Goal: Information Seeking & Learning: Learn about a topic

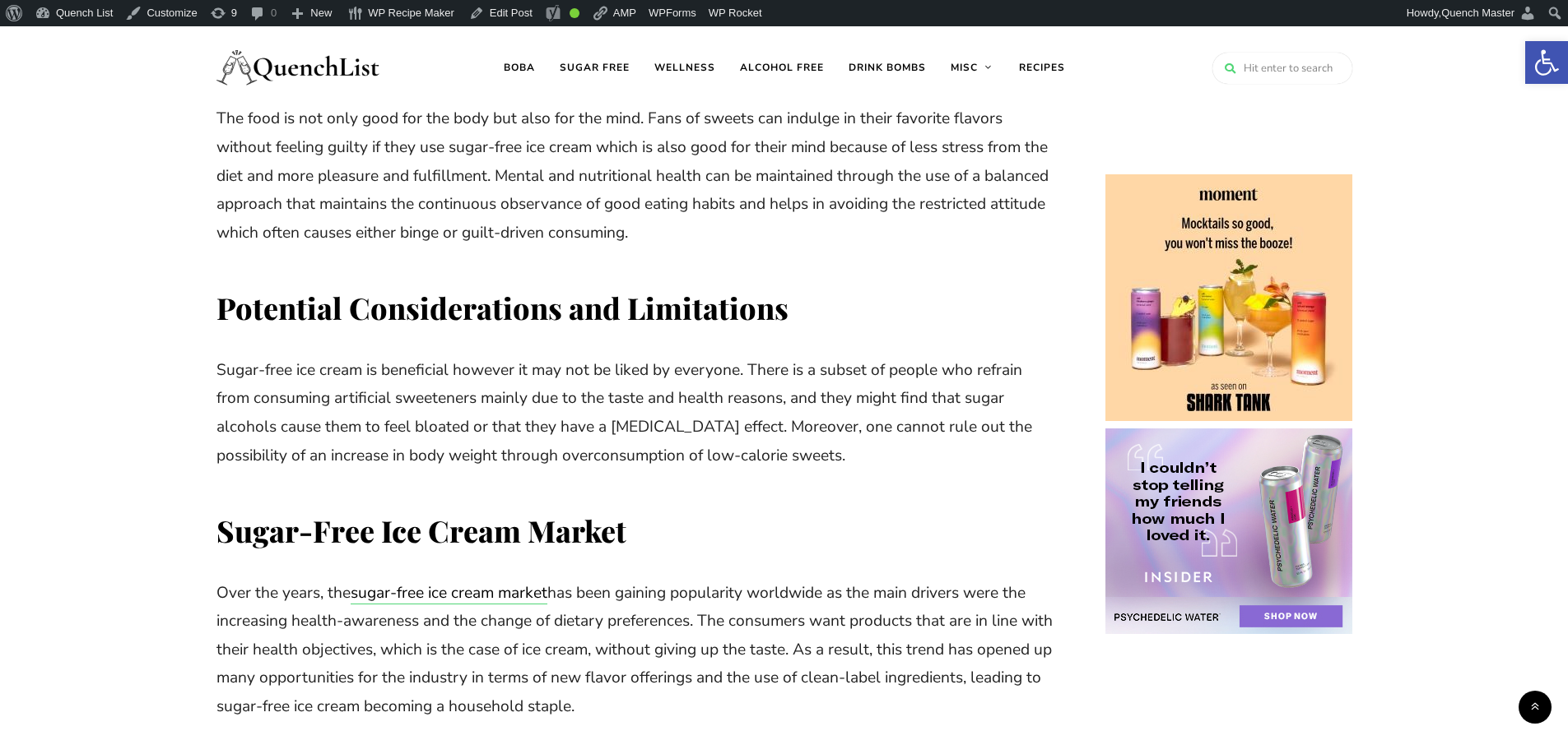
scroll to position [2742, 0]
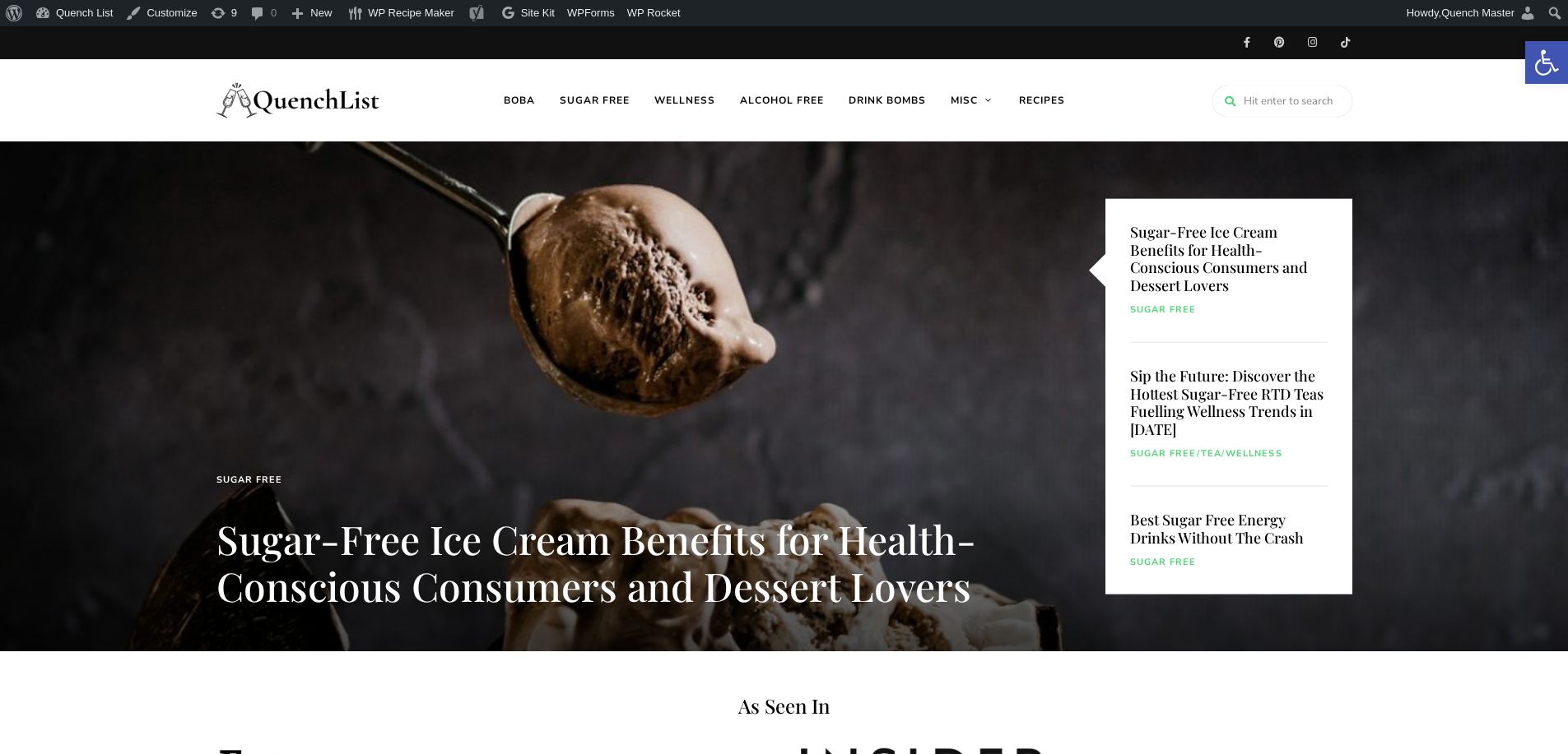
click at [1184, 259] on div "Sugar-Free Ice Cream Benefits for Health-Conscious Consumers and Dessert Lovers…" at bounding box center [1227, 271] width 197 height 144
click at [665, 554] on link "Sugar-Free Ice Cream Benefits for Health-Conscious Consumers and Dessert Lovers" at bounding box center [596, 563] width 760 height 100
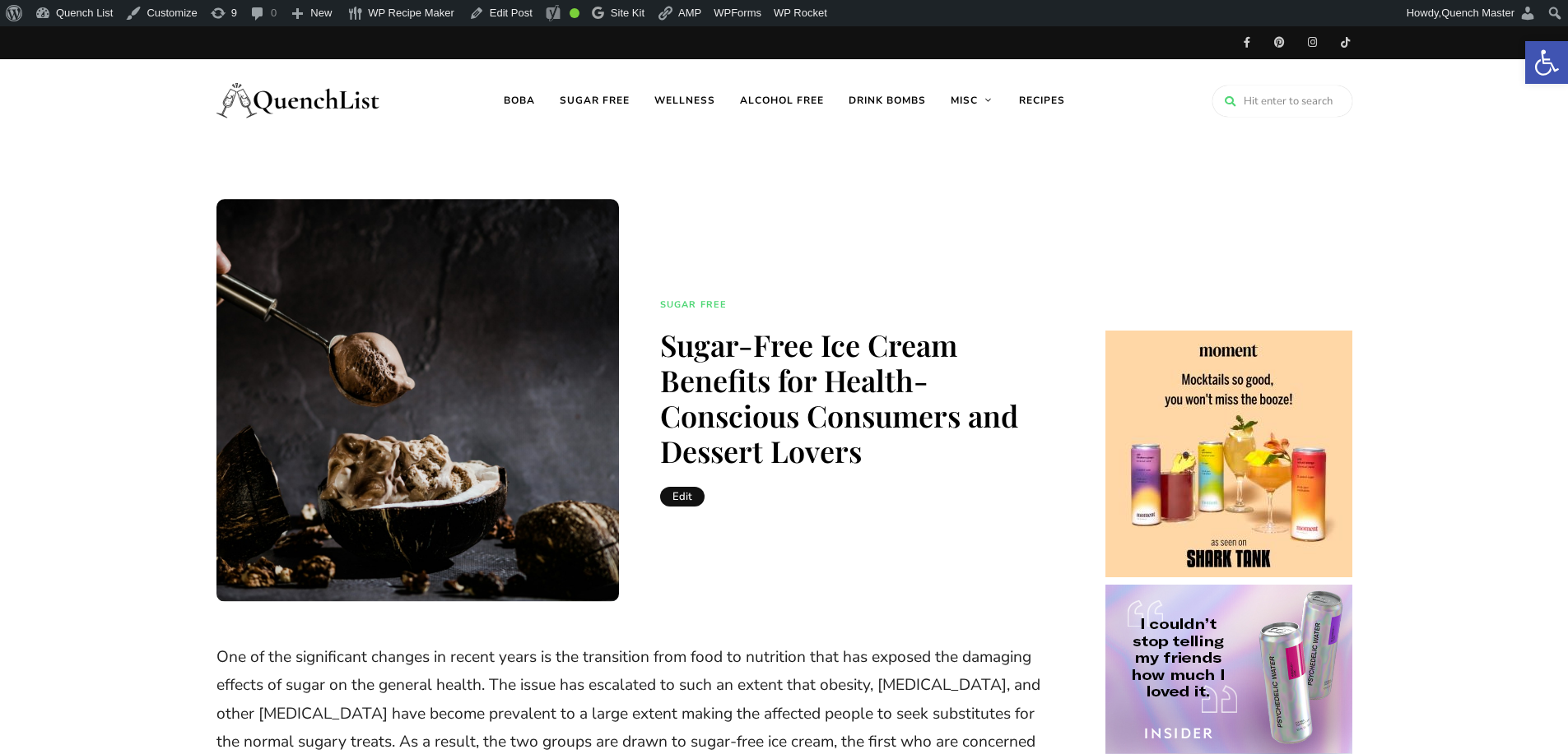
drag, startPoint x: 334, startPoint y: 112, endPoint x: 358, endPoint y: 115, distance: 24.2
click at [334, 112] on img at bounding box center [298, 100] width 164 height 65
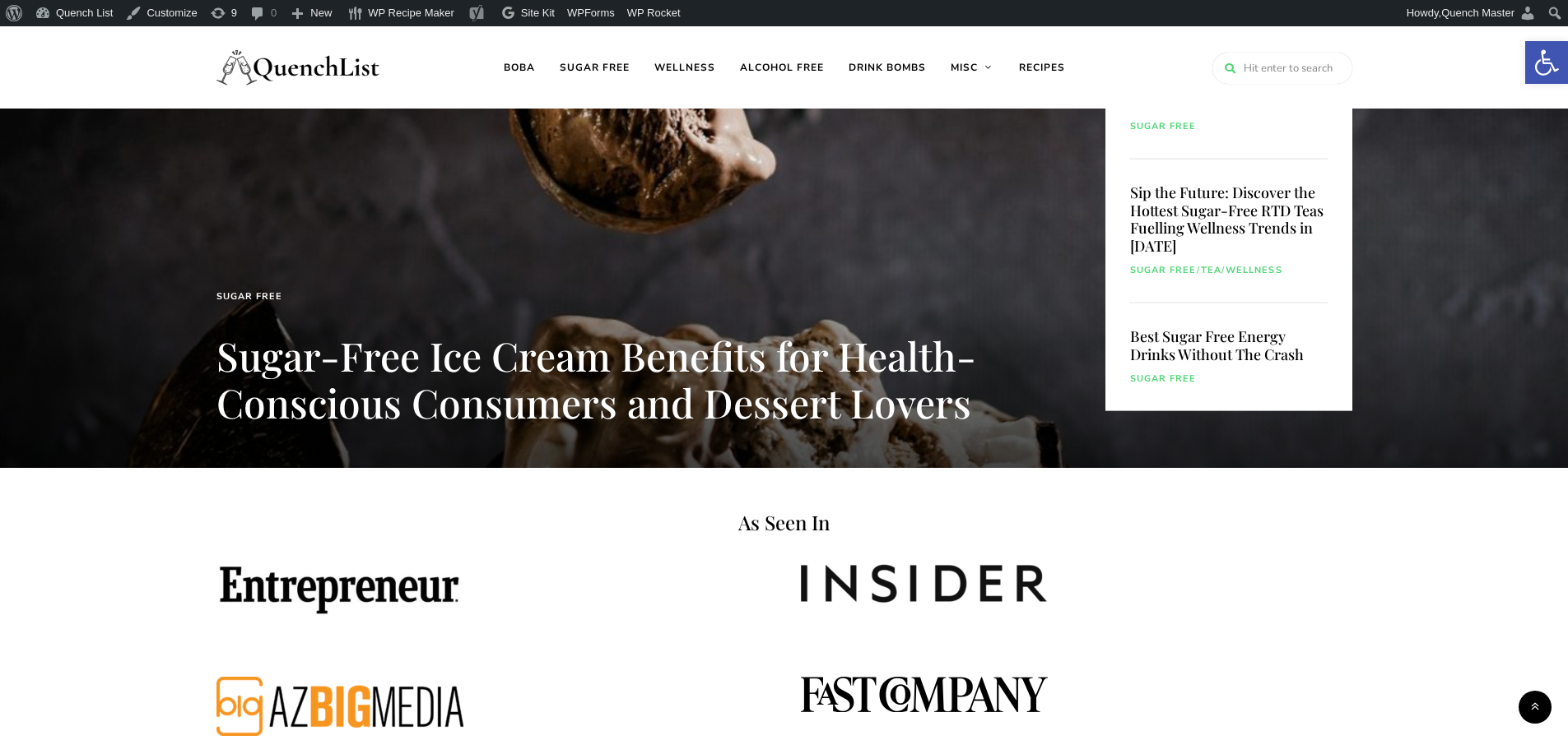
scroll to position [69, 0]
